Goal: Information Seeking & Learning: Learn about a topic

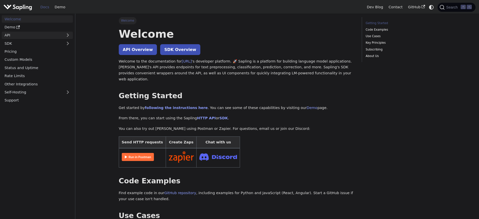
click at [53, 33] on link "API" at bounding box center [32, 35] width 61 height 7
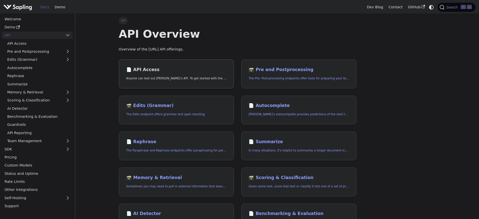
click at [144, 65] on link "📄️ API Access Anyone can test out [PERSON_NAME]'s API. To get started with the …" at bounding box center [176, 74] width 115 height 29
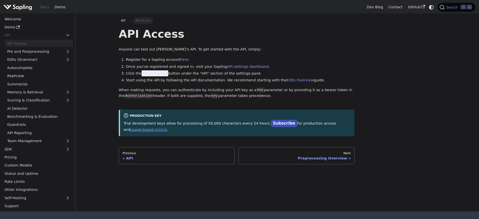
click at [182, 87] on div "API Access Anyone can test out [PERSON_NAME]'s API. To get started with the API…" at bounding box center [237, 81] width 236 height 109
click at [154, 70] on ol "Register for a Sapling account here . Once you've registered and signed in, vis…" at bounding box center [237, 70] width 236 height 27
click at [154, 73] on span "Generate Key" at bounding box center [155, 73] width 27 height 6
click at [154, 74] on span "Generate Key" at bounding box center [155, 73] width 27 height 6
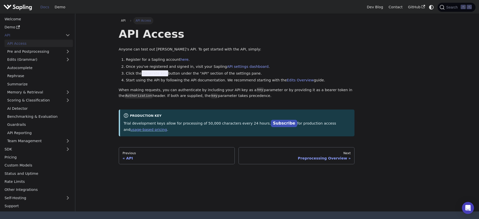
click at [213, 104] on div "API Access Anyone can test out [PERSON_NAME]'s API. To get started with the API…" at bounding box center [237, 81] width 236 height 109
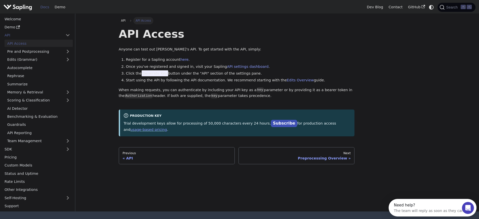
click at [182, 62] on li "Register for a Sapling account here ." at bounding box center [240, 60] width 229 height 6
click at [182, 61] on link "here" at bounding box center [184, 60] width 8 height 4
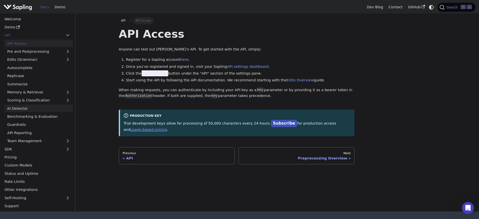
click at [56, 110] on link "AI Detector" at bounding box center [39, 108] width 68 height 7
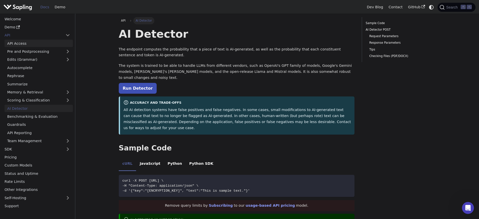
click at [51, 45] on link "API Access" at bounding box center [39, 43] width 68 height 7
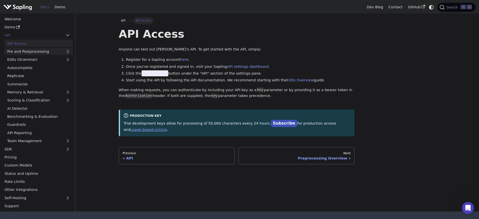
click at [52, 52] on link "Pre and Postprocessing" at bounding box center [39, 51] width 68 height 7
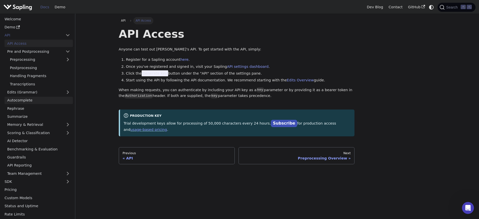
click at [54, 100] on link "Autocomplete" at bounding box center [39, 100] width 68 height 7
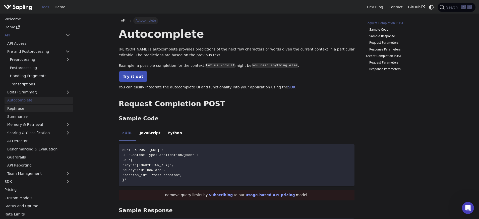
click at [30, 107] on link "Rephrase" at bounding box center [39, 108] width 68 height 7
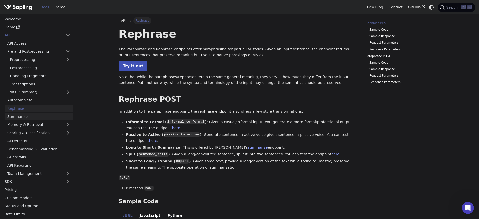
click at [33, 117] on link "Summarize" at bounding box center [39, 116] width 68 height 7
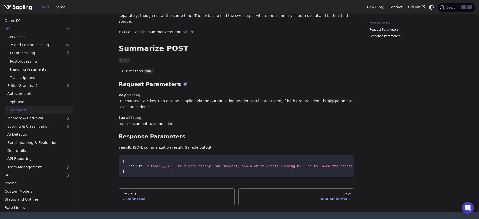
scroll to position [100, 0]
click at [38, 115] on link "Memory & Retrieval" at bounding box center [39, 117] width 68 height 7
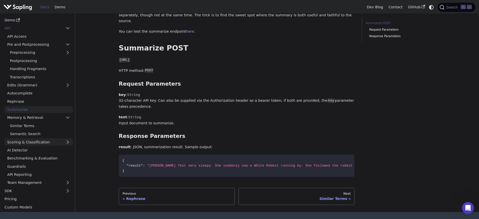
click at [43, 142] on link "Scoring & Classification" at bounding box center [39, 142] width 68 height 7
click at [43, 141] on link "Scoring & Classification" at bounding box center [39, 142] width 68 height 7
click at [47, 136] on ul "API Access Pre and Postprocessing Preprocessing Postprocessing Handling Fragmen…" at bounding box center [37, 110] width 71 height 154
click at [46, 139] on link "Scoring & Classification" at bounding box center [39, 142] width 68 height 7
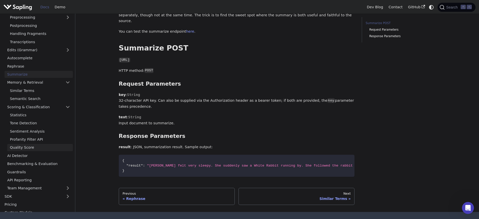
scroll to position [36, 0]
click at [44, 143] on link "Quality Score" at bounding box center [40, 146] width 66 height 7
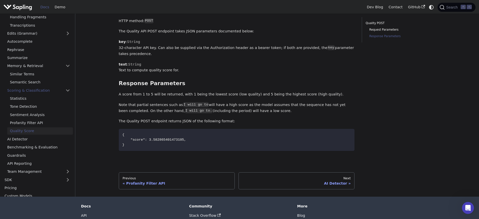
scroll to position [154, 0]
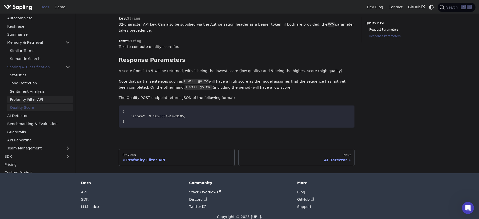
click at [26, 98] on link "Profanity Filter API" at bounding box center [40, 99] width 66 height 7
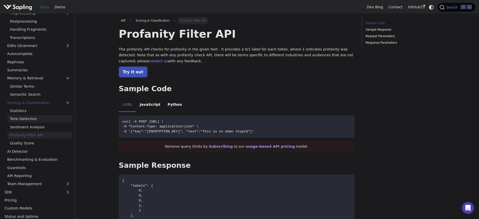
scroll to position [58, 0]
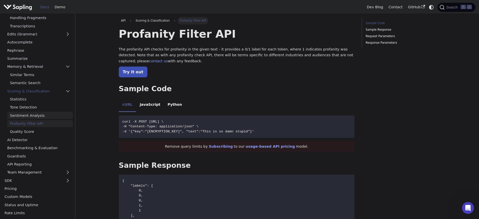
click at [25, 113] on link "Sentiment Analysis" at bounding box center [40, 115] width 66 height 7
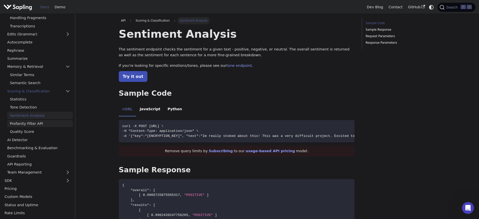
click at [36, 122] on link "Profanity Filter API" at bounding box center [40, 123] width 66 height 7
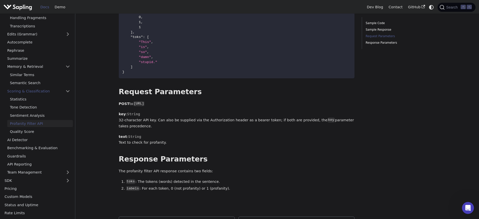
scroll to position [222, 0]
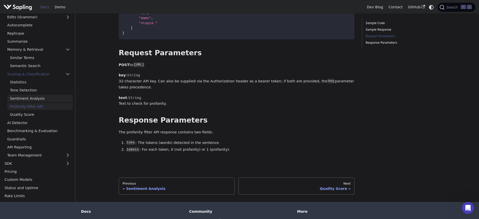
click at [34, 101] on link "Sentiment Analysis" at bounding box center [40, 98] width 66 height 7
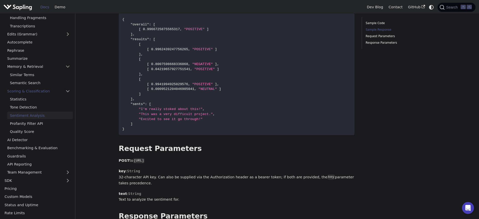
scroll to position [217, 0]
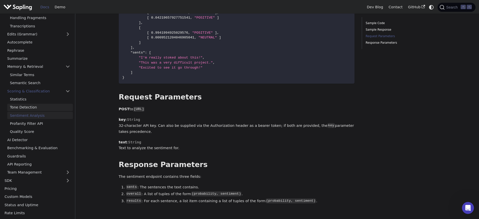
click at [39, 106] on link "Tone Detection" at bounding box center [40, 107] width 66 height 7
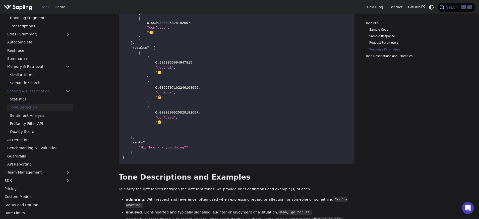
scroll to position [711, 0]
click at [47, 96] on link "Statistics" at bounding box center [40, 99] width 66 height 7
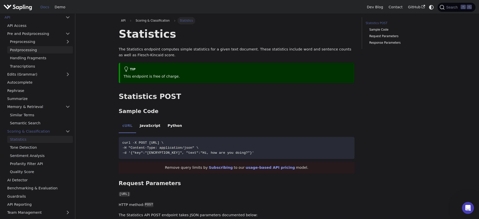
scroll to position [18, 0]
click at [39, 64] on link "Transcriptions" at bounding box center [40, 66] width 66 height 7
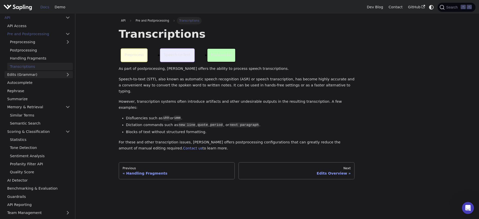
click at [45, 75] on link "Edits (Grammar)" at bounding box center [39, 74] width 68 height 7
click at [51, 92] on link "Rephrase" at bounding box center [39, 90] width 68 height 7
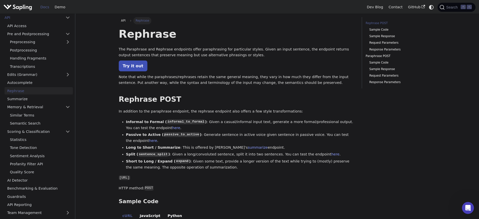
click at [131, 48] on p "The Paraphrase and Rephrase endpoints offer paraphrasing for particular styles.…" at bounding box center [237, 52] width 236 height 12
click at [135, 65] on link "Try it out" at bounding box center [133, 66] width 29 height 11
click at [140, 68] on link "Try it out" at bounding box center [133, 66] width 29 height 11
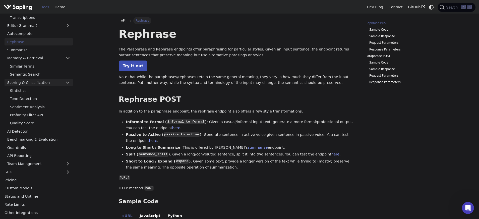
scroll to position [82, 0]
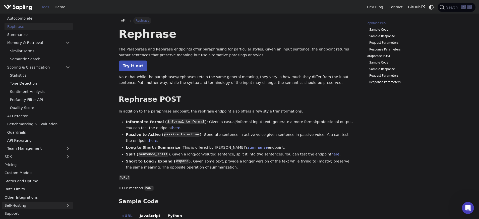
click at [45, 205] on link "Self-Hosting" at bounding box center [37, 205] width 71 height 7
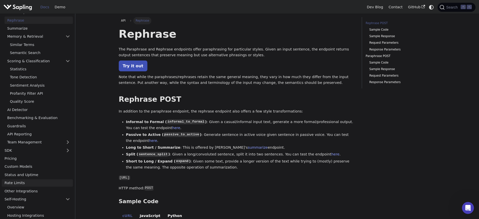
scroll to position [98, 0]
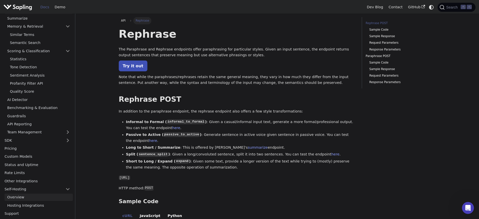
click at [39, 199] on link "Overview" at bounding box center [39, 197] width 68 height 7
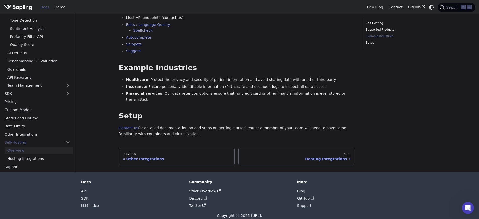
scroll to position [103, 0]
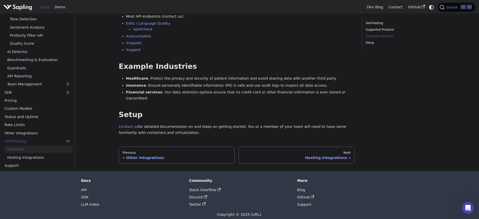
click at [46, 147] on ul "Overview Hosting Integrations" at bounding box center [37, 153] width 71 height 15
click at [46, 154] on link "Hosting Integrations" at bounding box center [39, 157] width 68 height 7
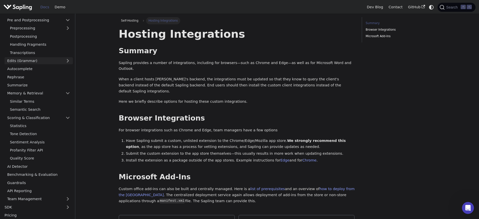
scroll to position [2, 0]
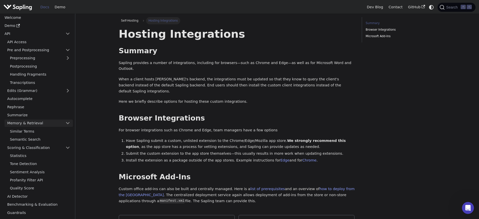
click at [57, 123] on link "Memory & Retrieval" at bounding box center [39, 123] width 68 height 7
click at [56, 127] on link "Memory & Retrieval" at bounding box center [39, 123] width 68 height 7
click at [58, 126] on link "Memory & Retrieval" at bounding box center [39, 123] width 68 height 7
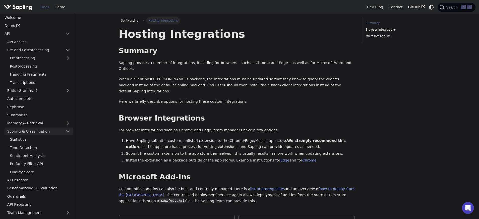
click at [57, 132] on link "Scoring & Classification" at bounding box center [39, 131] width 68 height 7
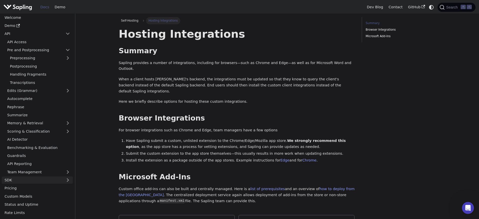
click at [47, 180] on link "SDK" at bounding box center [32, 180] width 61 height 7
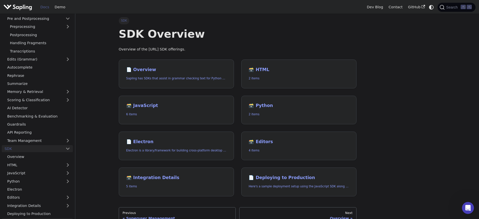
scroll to position [74, 0]
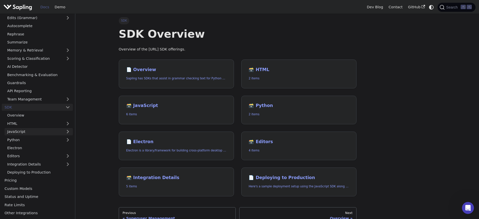
click at [29, 131] on link "JavaScript" at bounding box center [39, 131] width 68 height 7
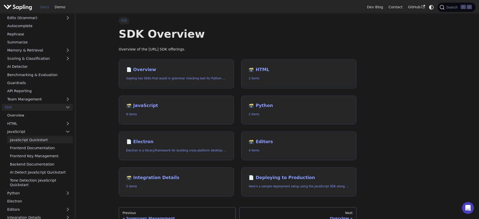
click at [30, 142] on link "JavaScript Quickstart" at bounding box center [40, 139] width 66 height 7
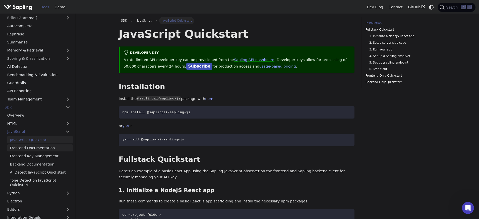
click at [33, 151] on link "Frontend Documentation" at bounding box center [40, 147] width 66 height 7
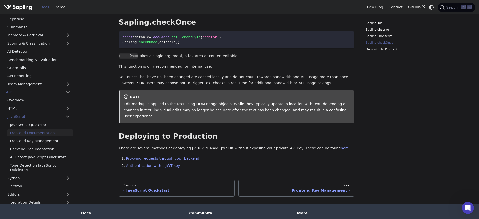
scroll to position [849, 0]
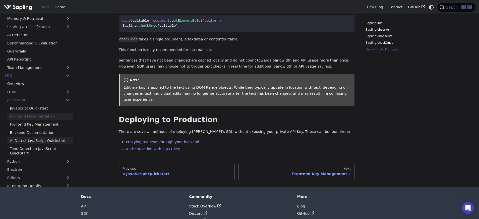
click at [39, 137] on link "AI Detect JavaScript Quickstart" at bounding box center [40, 140] width 66 height 7
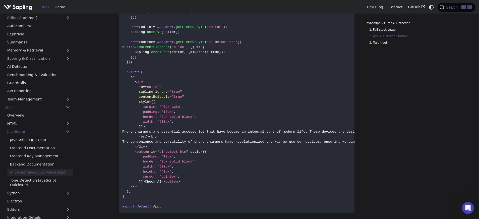
scroll to position [211, 0]
click at [41, 165] on link "Backend Documentation" at bounding box center [40, 164] width 66 height 7
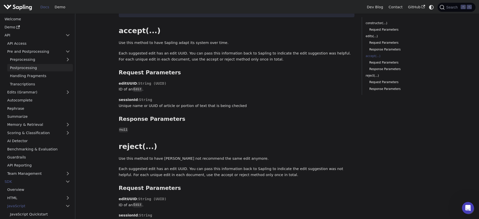
scroll to position [541, 0]
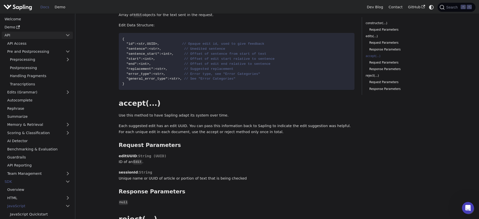
click at [14, 35] on link "API" at bounding box center [32, 35] width 61 height 7
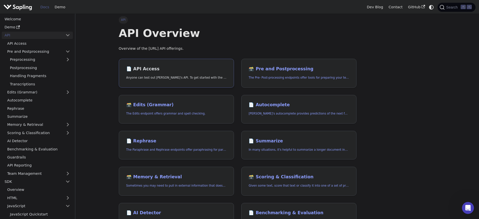
scroll to position [1, 0]
click at [144, 70] on h2 "📄️ API Access" at bounding box center [176, 69] width 100 height 6
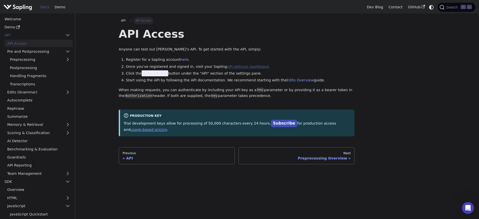
click at [227, 66] on link "API settings dashboard" at bounding box center [247, 67] width 41 height 4
click at [221, 77] on ol "Register for a Sapling account here . Once you've registered and signed in, vis…" at bounding box center [237, 70] width 236 height 27
click at [179, 63] on li "Register for a Sapling account here ." at bounding box center [240, 60] width 229 height 6
click at [170, 62] on li "Register for a Sapling account here ." at bounding box center [240, 60] width 229 height 6
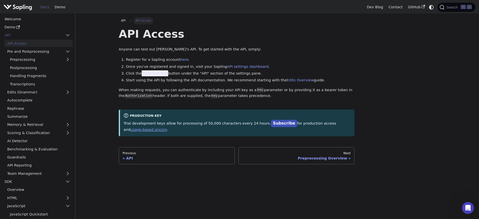
click at [311, 102] on div "API Access Anyone can test out [PERSON_NAME]'s API. To get started with the API…" at bounding box center [237, 81] width 236 height 109
click at [196, 124] on p "Trial development keys allow for processing of 50,000 characters every 24 hours…" at bounding box center [238, 126] width 228 height 13
drag, startPoint x: 201, startPoint y: 125, endPoint x: 231, endPoint y: 126, distance: 30.4
click at [231, 126] on p "Trial development keys allow for processing of 50,000 characters every 24 hours…" at bounding box center [238, 126] width 228 height 13
click at [280, 108] on div "API Access Anyone can test out [PERSON_NAME]'s API. To get started with the API…" at bounding box center [237, 81] width 236 height 109
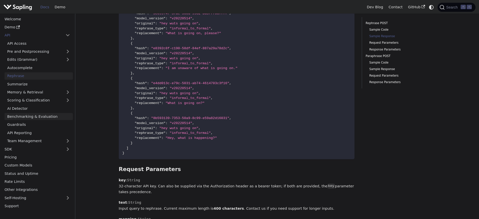
scroll to position [310, 0]
click at [18, 157] on link "Pricing" at bounding box center [37, 157] width 71 height 7
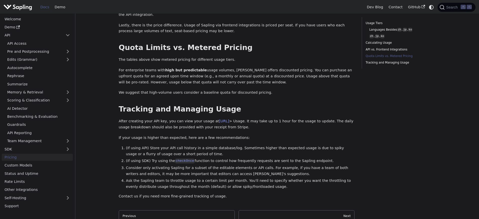
scroll to position [653, 0]
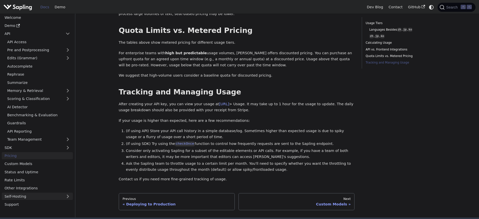
click at [39, 193] on link "Self-Hosting" at bounding box center [37, 196] width 71 height 7
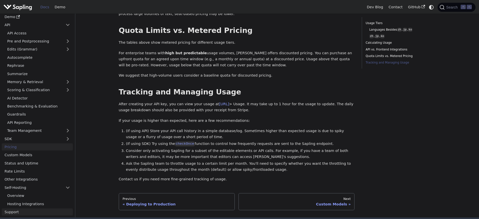
click at [30, 208] on link "Support" at bounding box center [37, 211] width 71 height 7
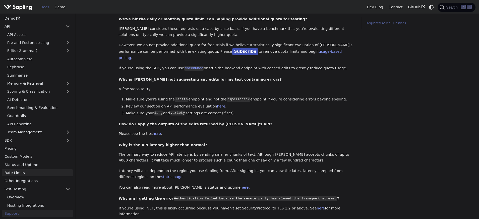
scroll to position [97, 0]
click at [28, 142] on link "SDK" at bounding box center [32, 140] width 61 height 7
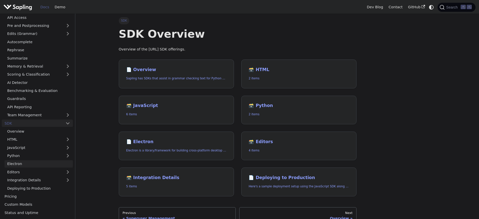
scroll to position [26, 0]
click at [34, 120] on link "SDK" at bounding box center [32, 122] width 61 height 7
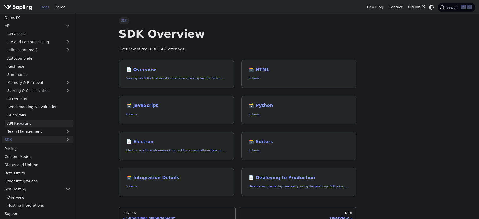
scroll to position [9, 0]
click at [34, 121] on link "API Reporting" at bounding box center [39, 123] width 68 height 7
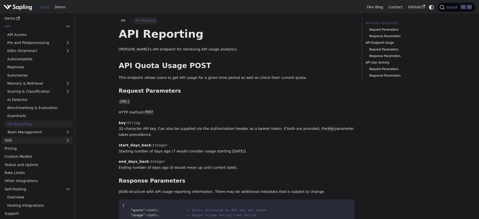
click at [30, 139] on link "SDK" at bounding box center [32, 140] width 61 height 7
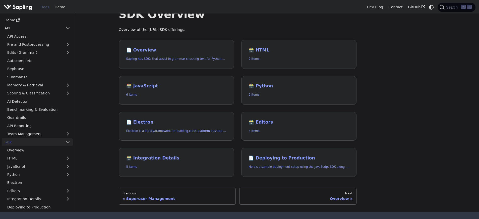
scroll to position [19, 0]
click at [41, 76] on link "Summarize" at bounding box center [39, 77] width 68 height 7
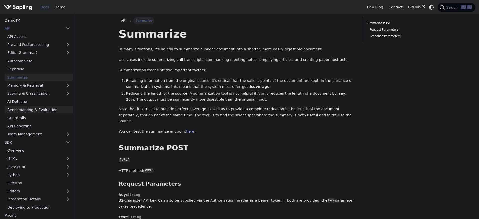
scroll to position [7, 0]
click at [37, 126] on link "API Reporting" at bounding box center [39, 125] width 68 height 7
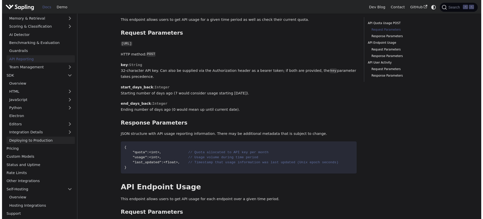
scroll to position [64, 0]
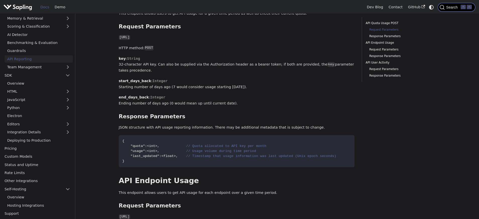
click at [446, 6] on span "Search" at bounding box center [453, 7] width 16 height 4
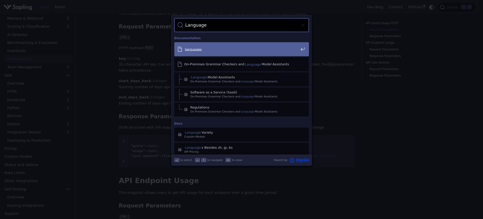
type input "Languages"
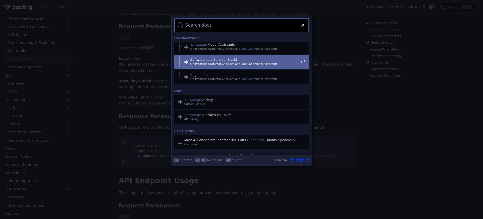
scroll to position [0, 0]
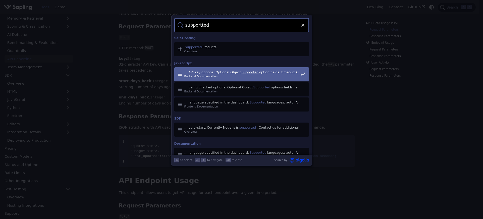
type input "supportted"
